Goal: Task Accomplishment & Management: Complete application form

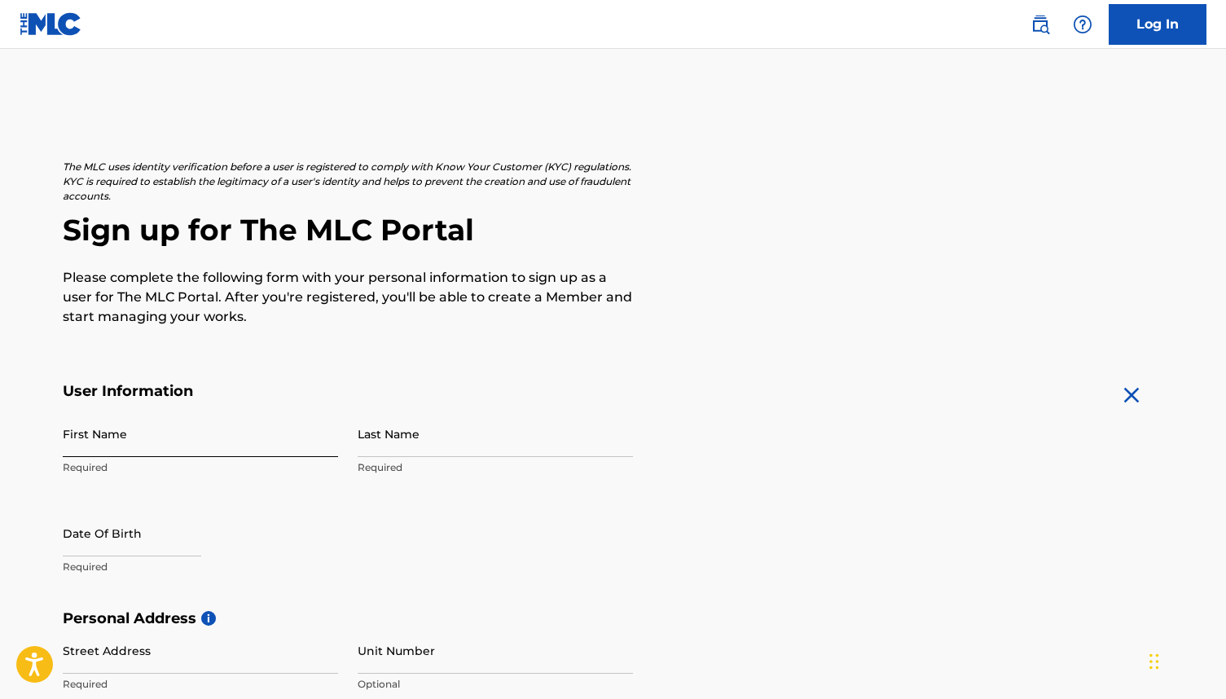
click at [143, 434] on input "First Name" at bounding box center [200, 433] width 275 height 46
type input "[PERSON_NAME]"
type input "[STREET_ADDRESS][US_STATE]"
type input "[GEOGRAPHIC_DATA]"
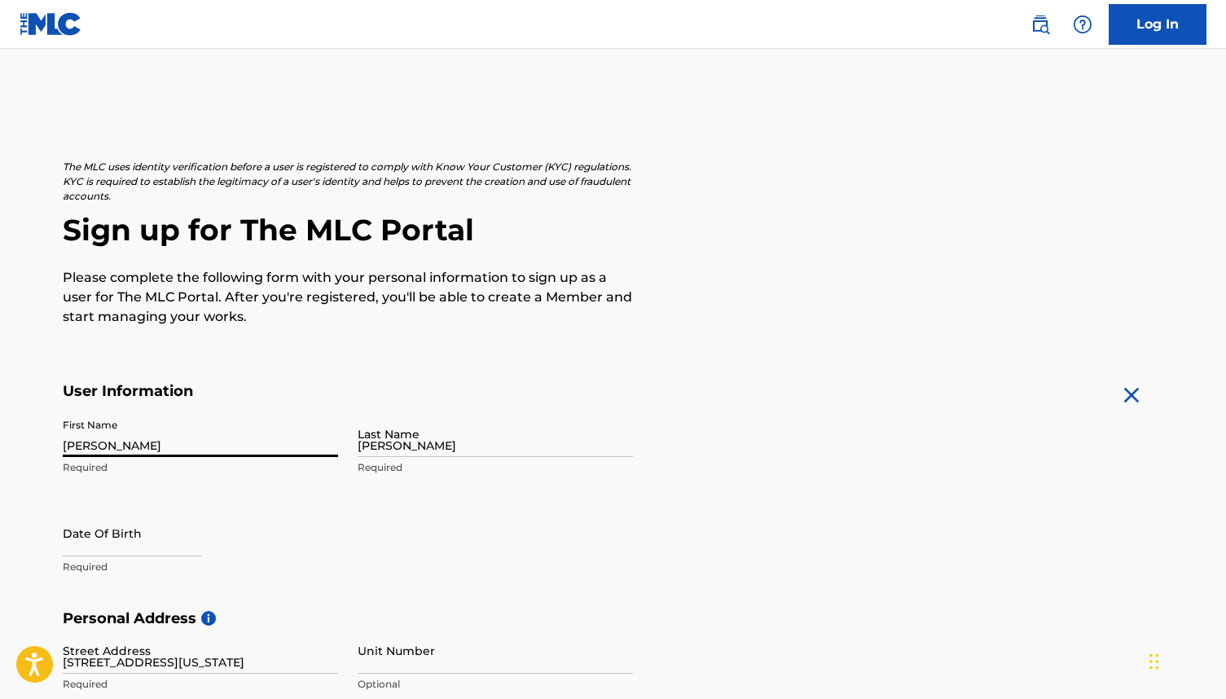
type input "[GEOGRAPHIC_DATA]"
type input "77002"
type input "314"
type input "2625822"
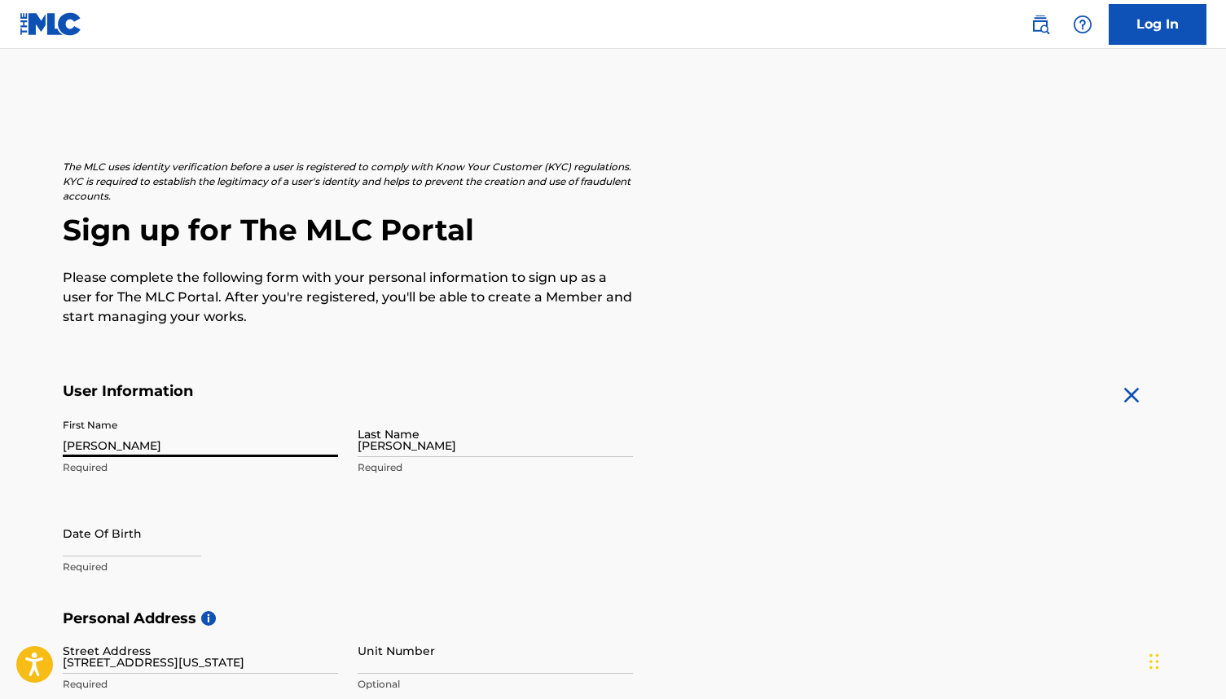
type input "[EMAIL_ADDRESS][DOMAIN_NAME]"
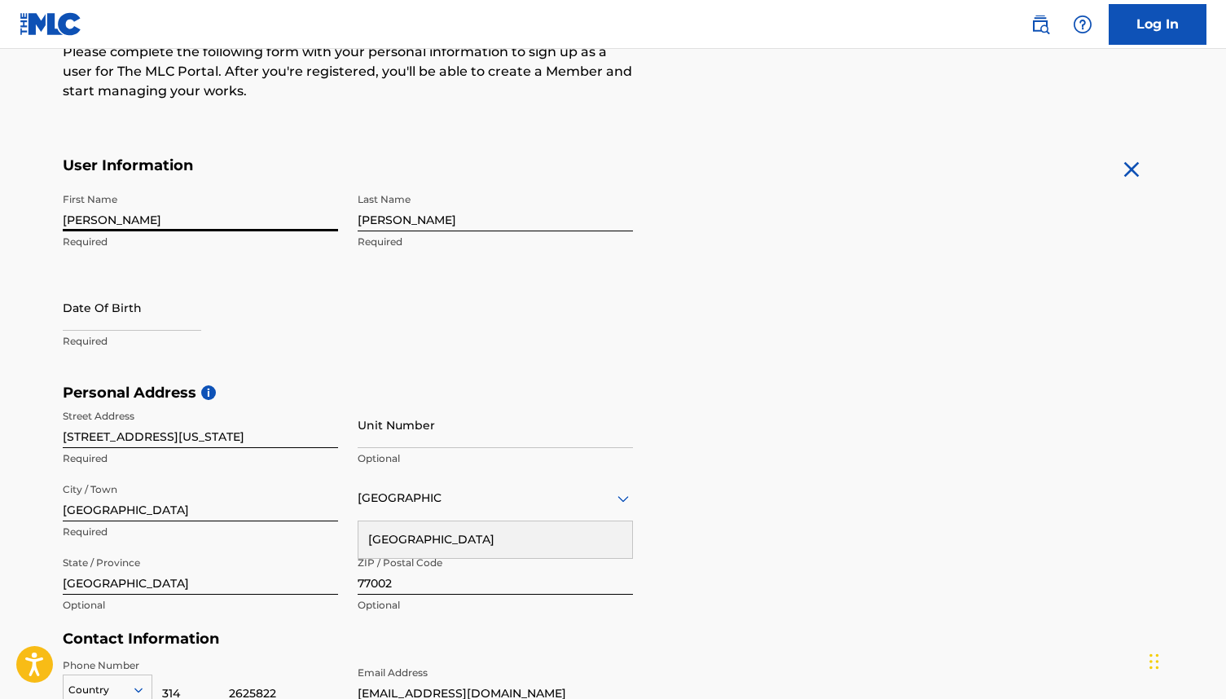
scroll to position [230, 0]
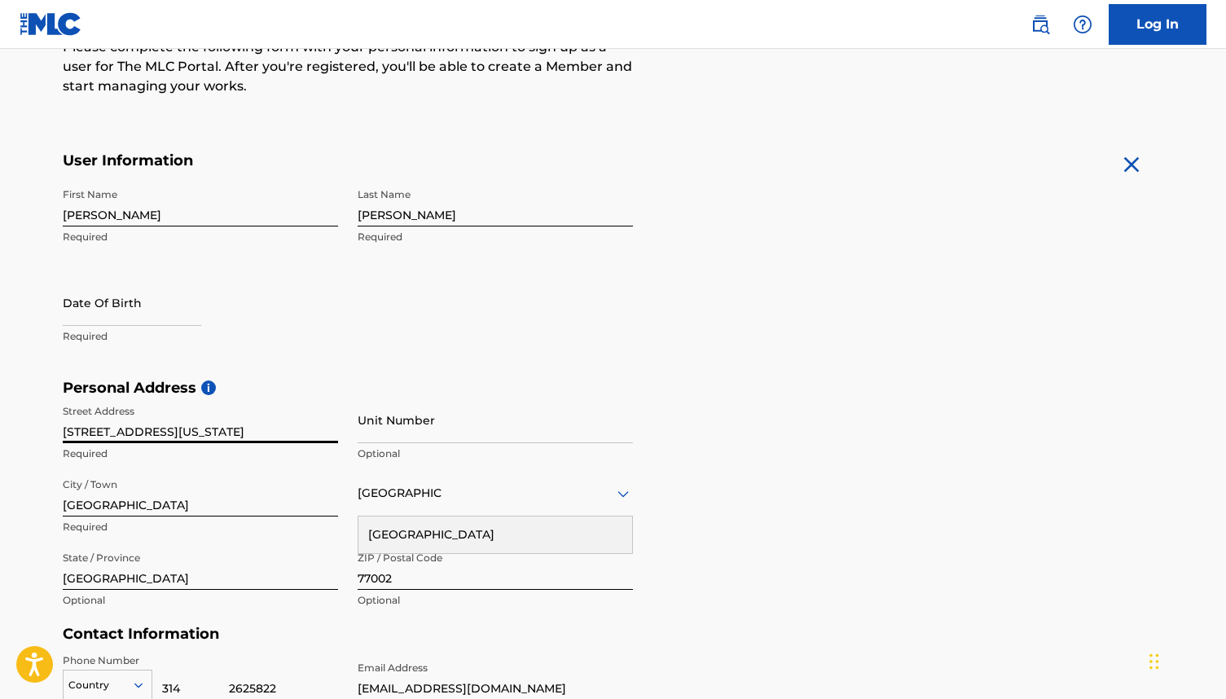
drag, startPoint x: 198, startPoint y: 430, endPoint x: 23, endPoint y: 422, distance: 175.3
click at [24, 422] on main "The MLC uses identity verification before a user is registered to comply with K…" at bounding box center [613, 391] width 1226 height 1147
type input "7"
type input "[STREET_ADDRESS]"
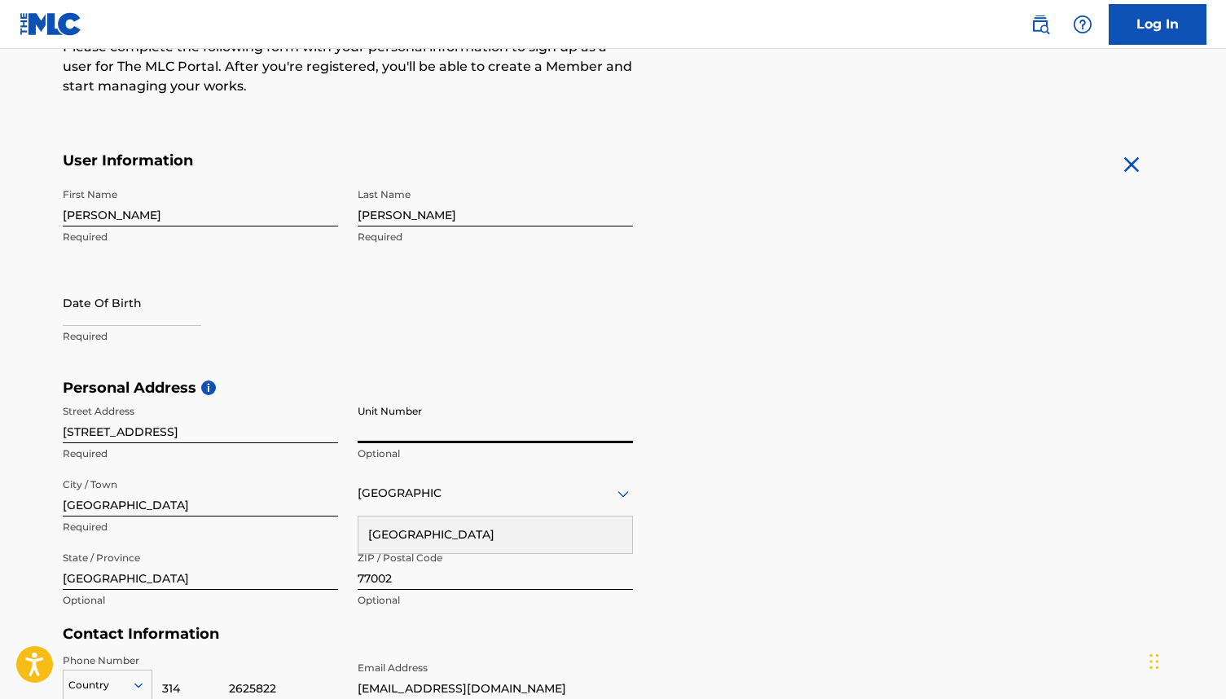
click at [415, 415] on input "Unit Number" at bounding box center [495, 420] width 275 height 46
type input "4502"
click at [406, 579] on input "77002" at bounding box center [495, 566] width 275 height 46
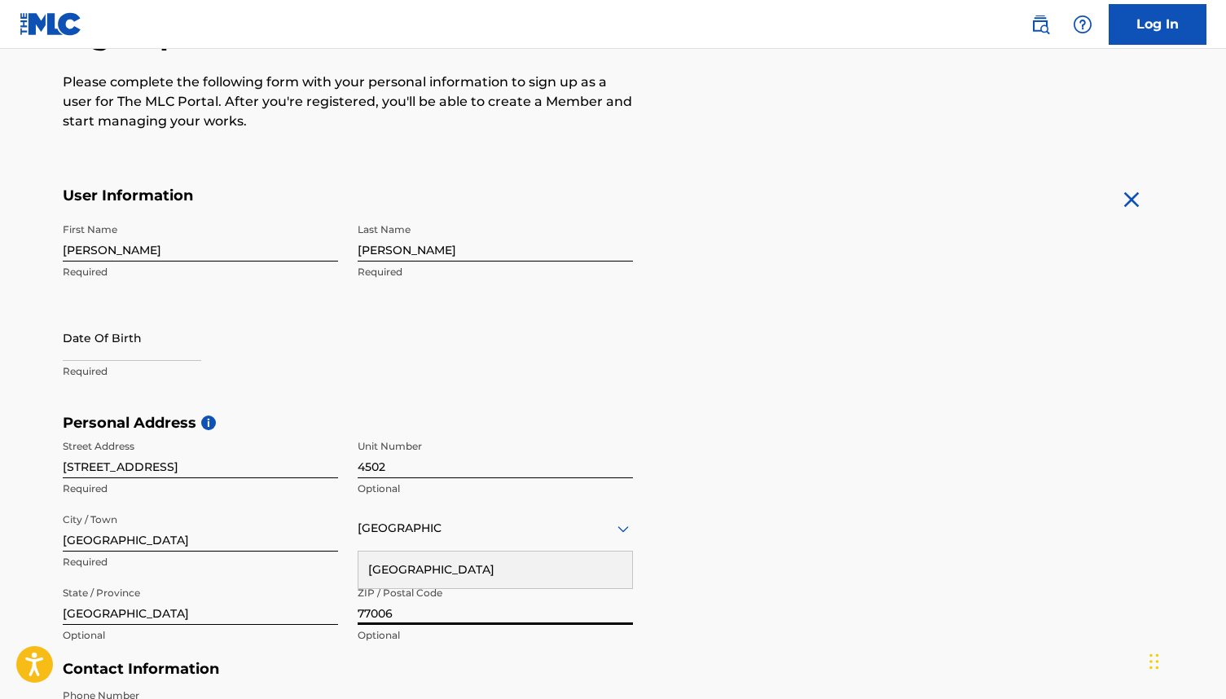
scroll to position [211, 0]
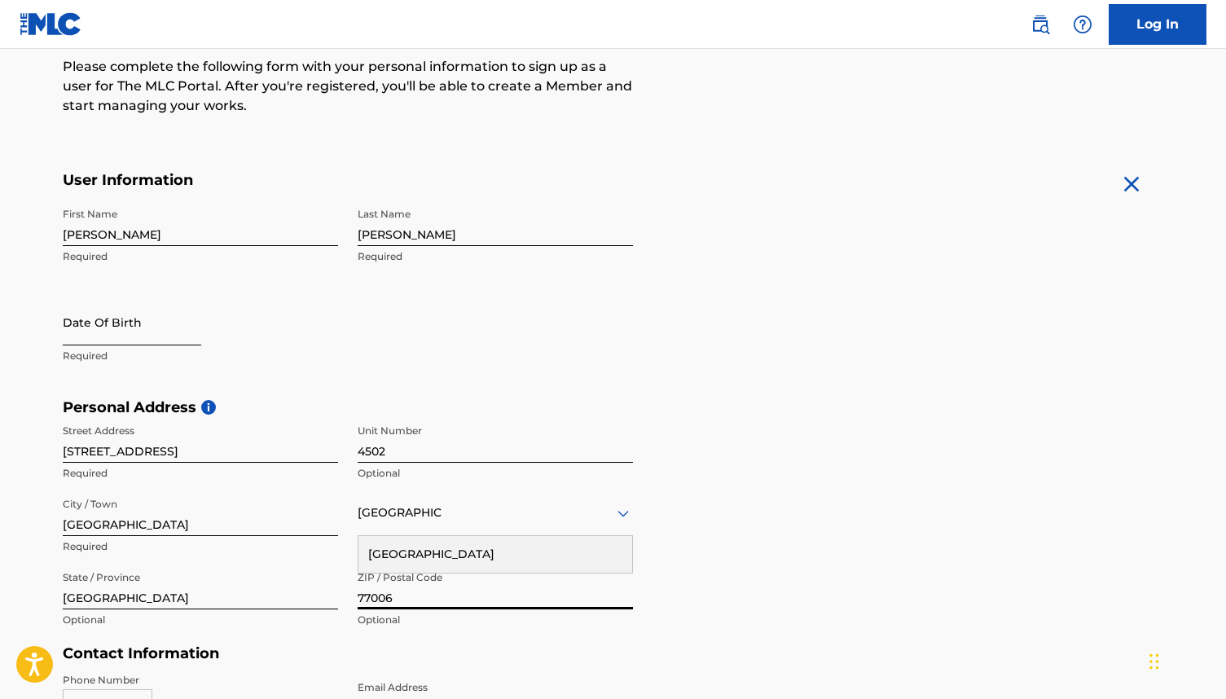
type input "77006"
click at [125, 314] on input "text" at bounding box center [132, 322] width 138 height 46
select select "8"
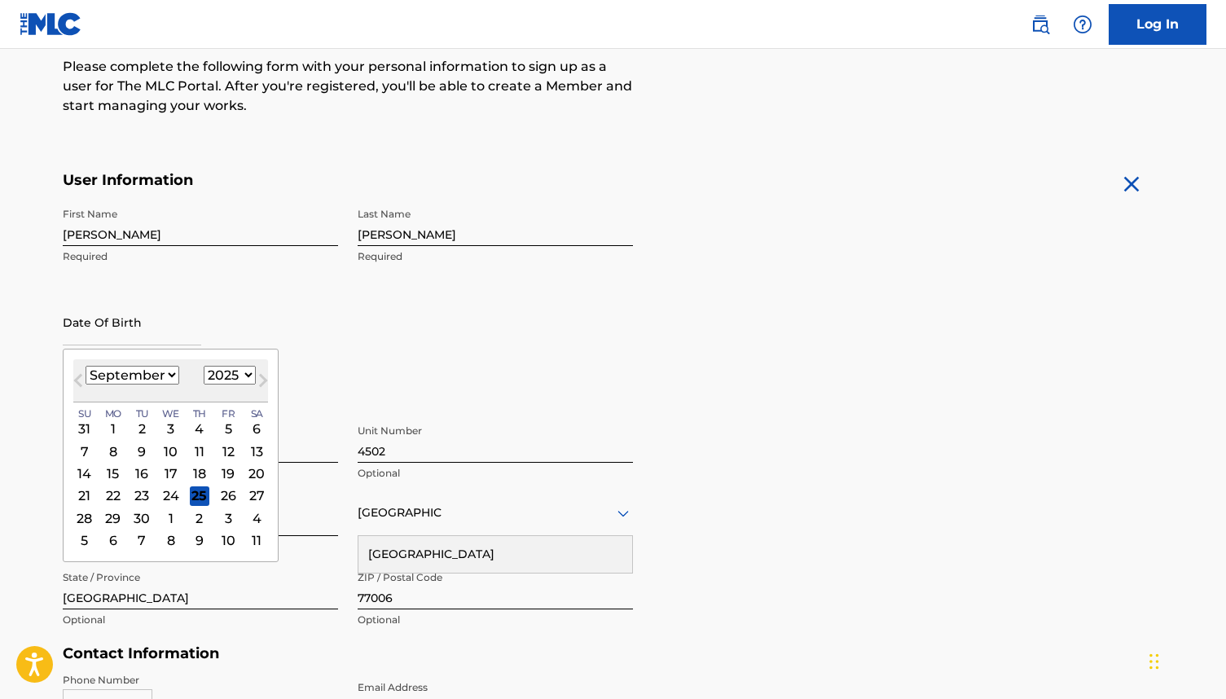
click at [232, 374] on select "1899 1900 1901 1902 1903 1904 1905 1906 1907 1908 1909 1910 1911 1912 1913 1914…" at bounding box center [230, 375] width 52 height 19
select select "1997"
click at [169, 377] on select "January February March April May June July August September October November De…" at bounding box center [133, 375] width 94 height 19
select select "10"
click at [253, 491] on div "22" at bounding box center [257, 495] width 20 height 20
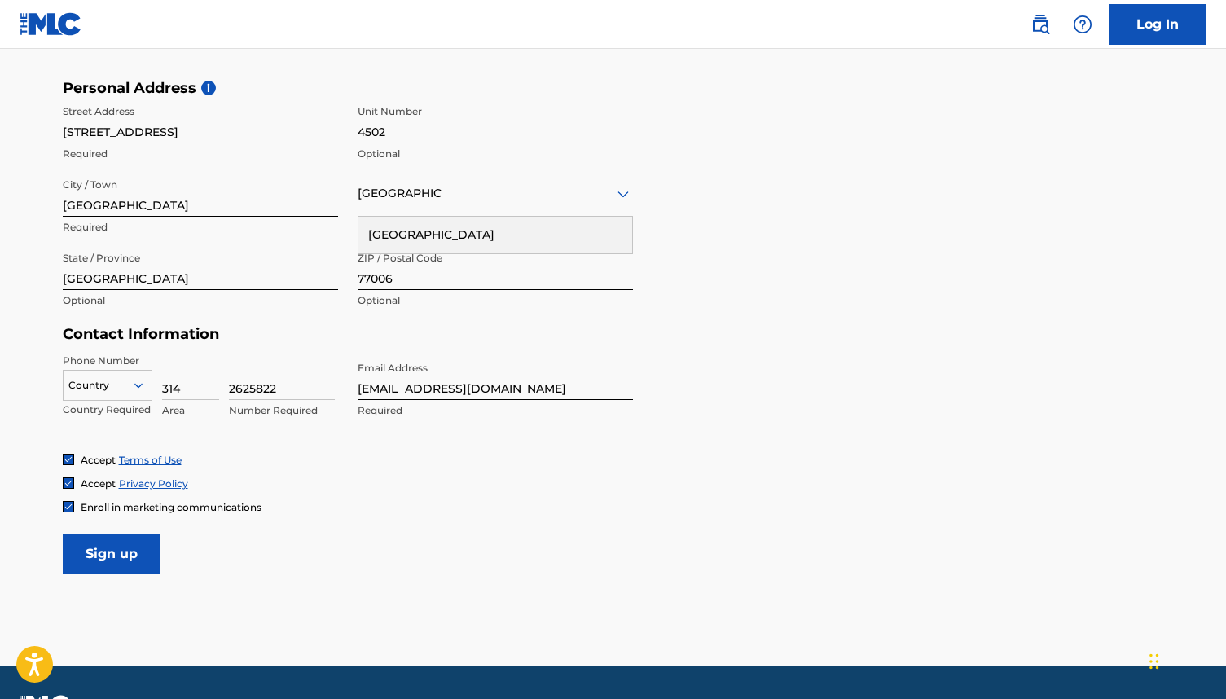
scroll to position [574, 0]
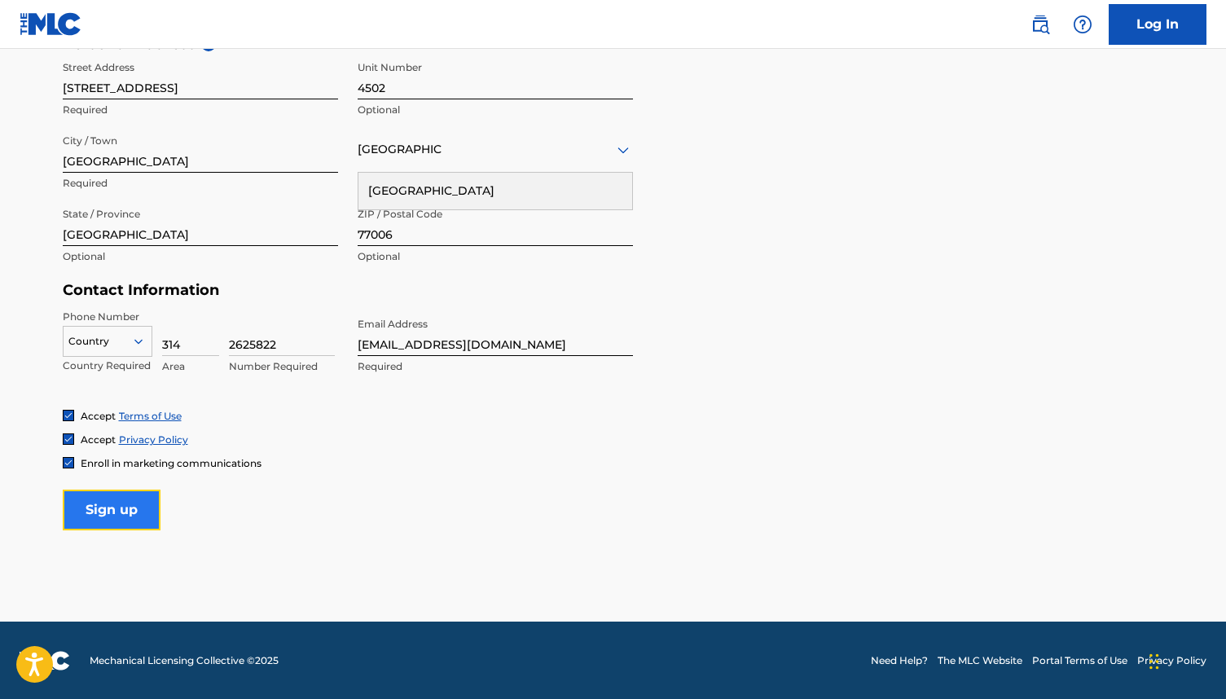
click at [129, 511] on input "Sign up" at bounding box center [112, 509] width 98 height 41
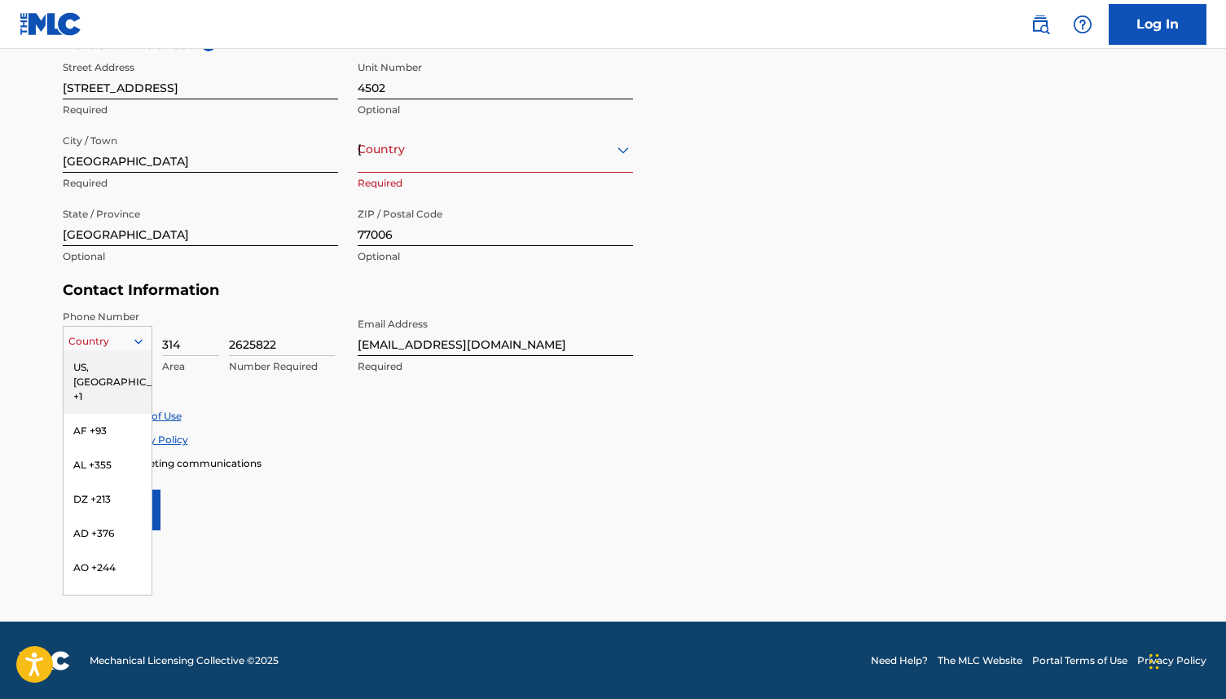
click at [143, 342] on icon at bounding box center [138, 341] width 15 height 15
click at [114, 368] on div "US, [GEOGRAPHIC_DATA] +1" at bounding box center [108, 382] width 88 height 64
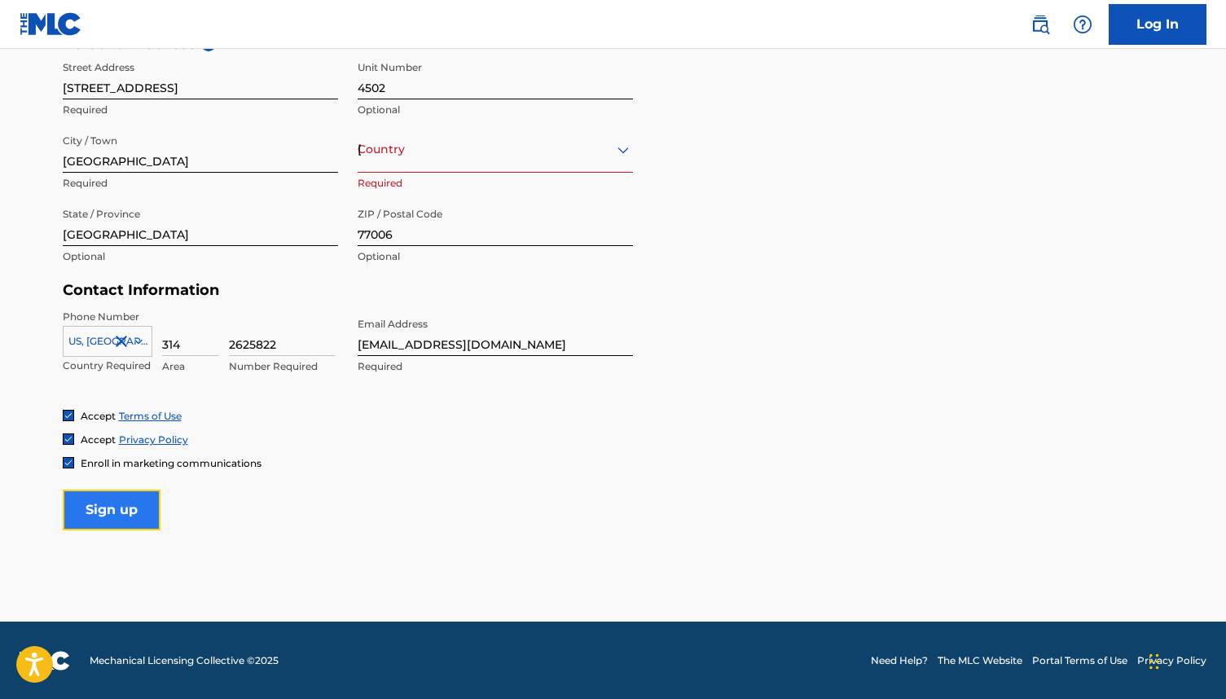
click at [64, 525] on input "Sign up" at bounding box center [112, 509] width 98 height 41
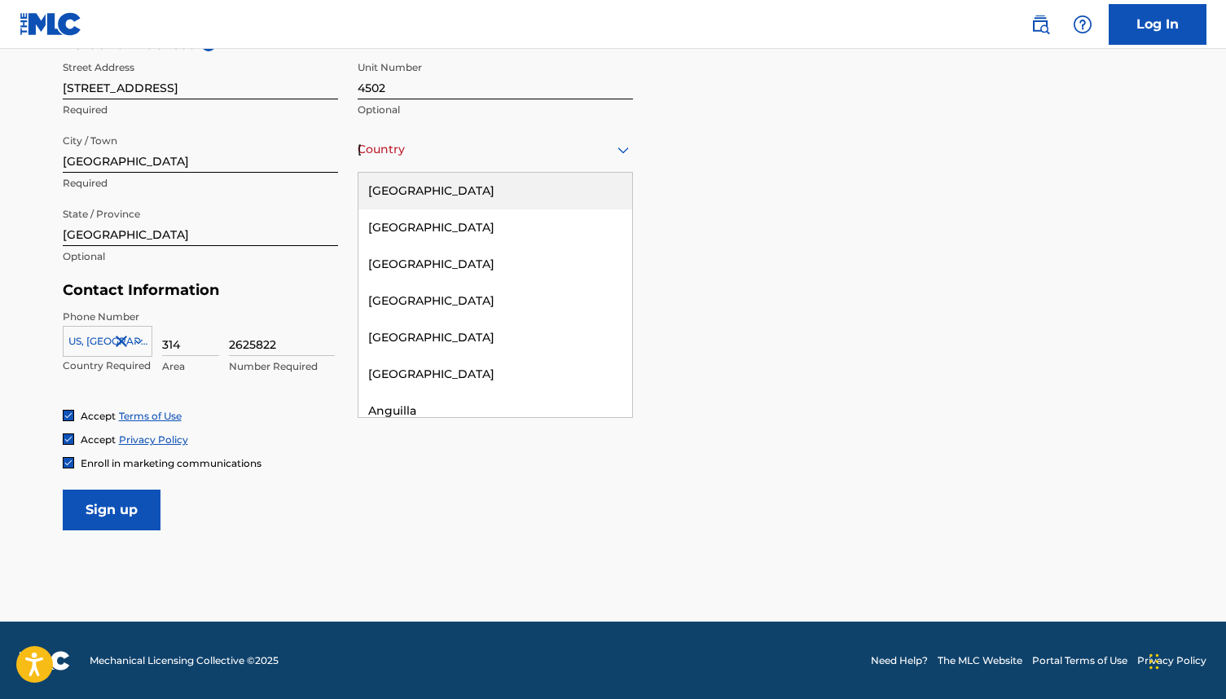
click at [422, 150] on div "[GEOGRAPHIC_DATA]" at bounding box center [495, 149] width 275 height 20
click at [430, 188] on div "[GEOGRAPHIC_DATA]" at bounding box center [495, 191] width 274 height 37
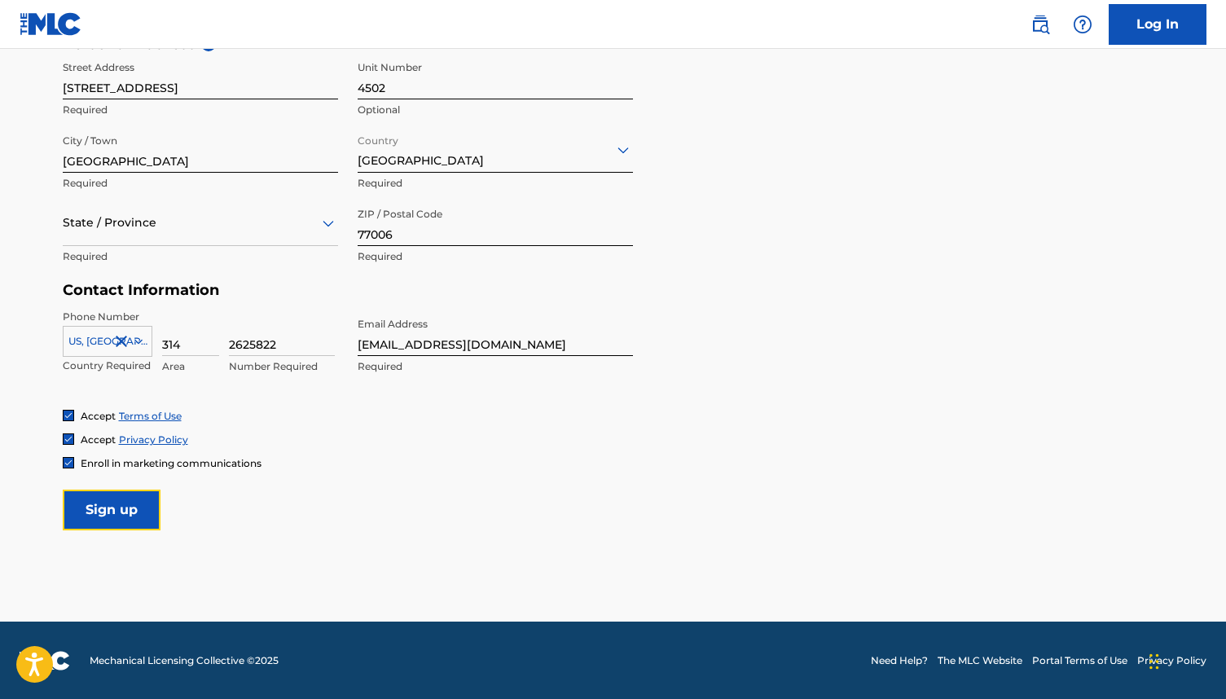
drag, startPoint x: 106, startPoint y: 491, endPoint x: 150, endPoint y: 249, distance: 245.9
click at [150, 249] on form "User Information First Name [PERSON_NAME] Last Name [PERSON_NAME] Required Date…" at bounding box center [613, 169] width 1101 height 722
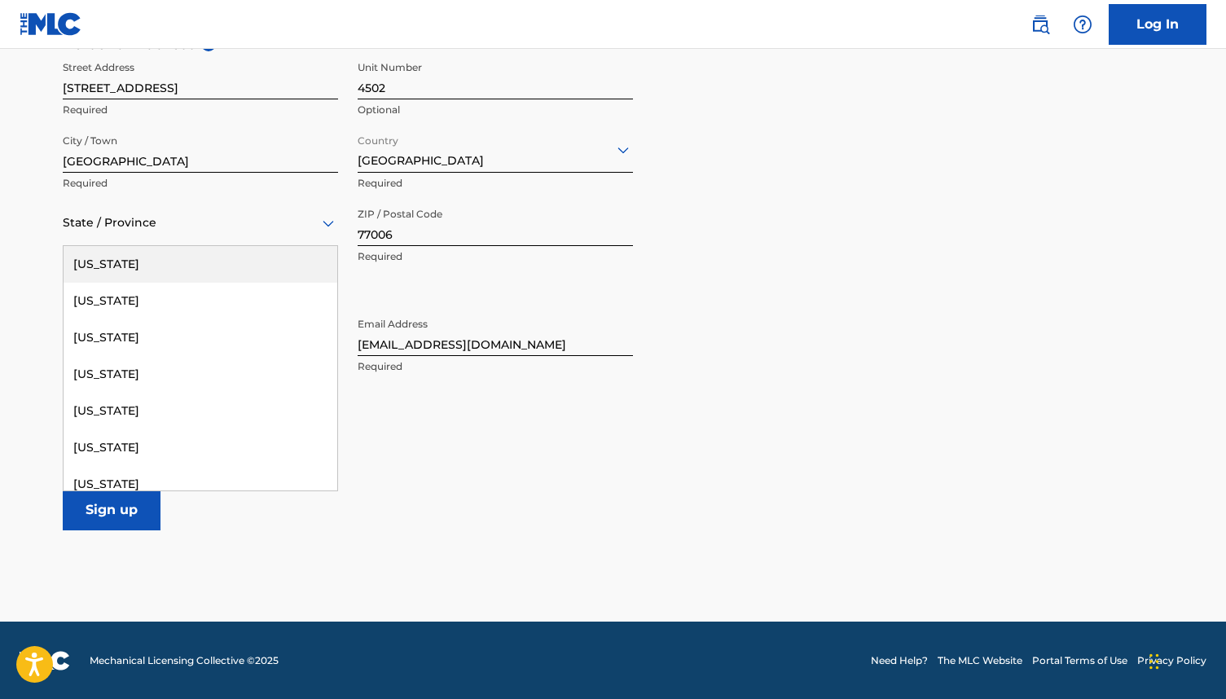
click at [172, 231] on div at bounding box center [200, 223] width 275 height 20
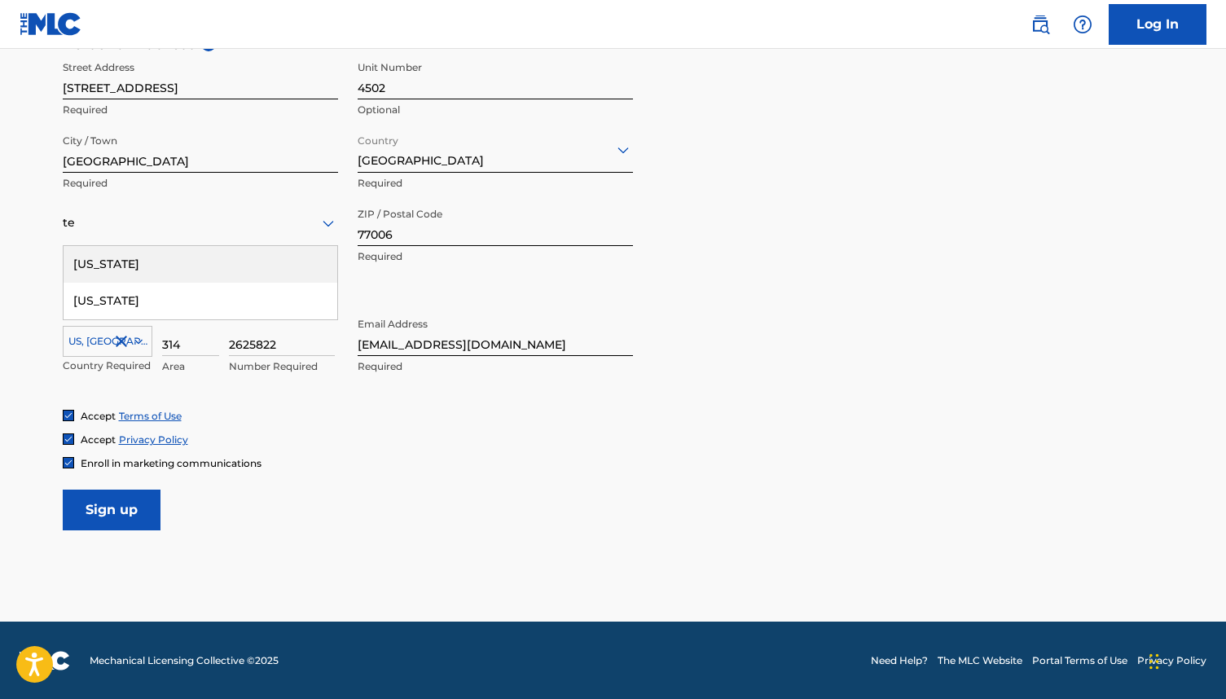
type input "tex"
click at [77, 266] on div "[US_STATE]" at bounding box center [201, 264] width 274 height 37
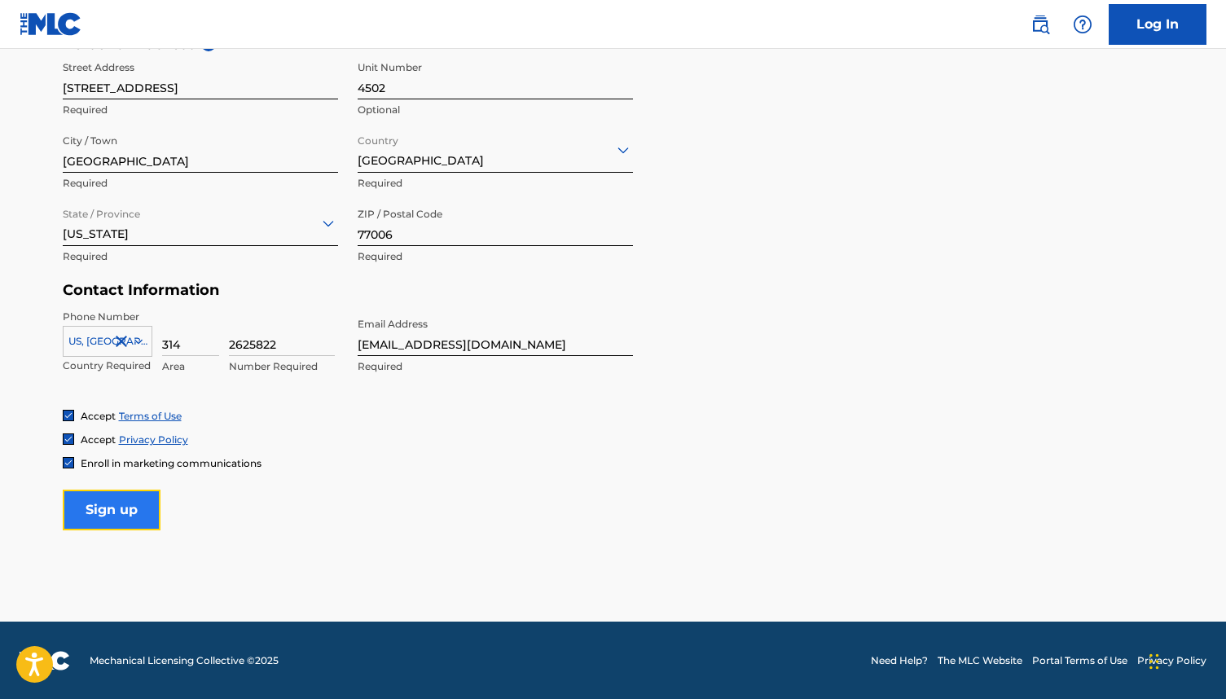
click at [111, 506] on input "Sign up" at bounding box center [112, 509] width 98 height 41
